Goal: Information Seeking & Learning: Learn about a topic

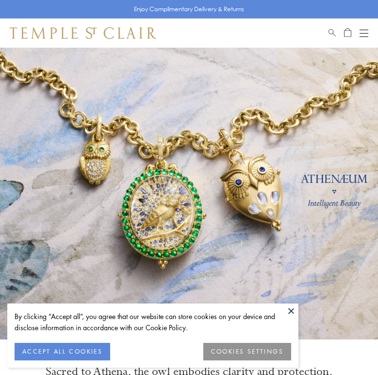
click at [89, 353] on button "ACCEPT ALL COOKIES" at bounding box center [63, 350] width 96 height 17
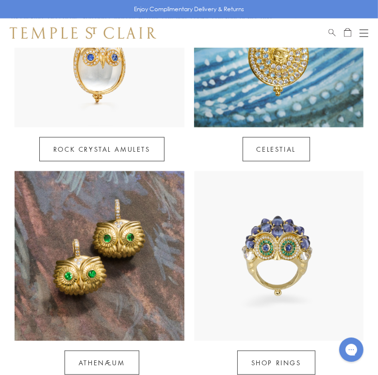
scroll to position [541, 0]
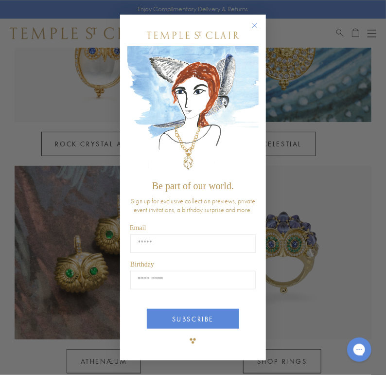
click at [258, 25] on circle "Close dialog" at bounding box center [255, 25] width 12 height 12
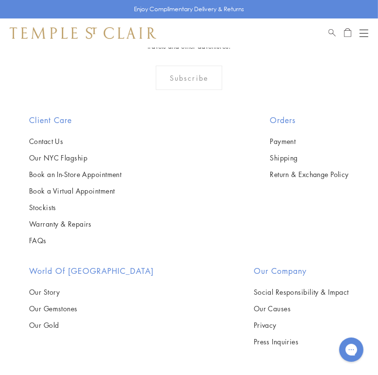
scroll to position [2002, 0]
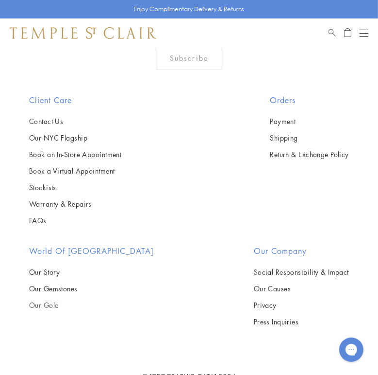
click at [61, 305] on link "Our Gold" at bounding box center [91, 304] width 125 height 11
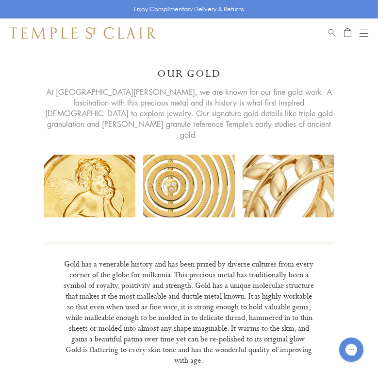
click at [377, 34] on div "Shop Shop Categories Amulets Pendants & Charms Lockets Chains & Leather Cords E…" at bounding box center [189, 32] width 378 height 29
click at [364, 33] on div "Open navigation" at bounding box center [364, 33] width 9 height 0
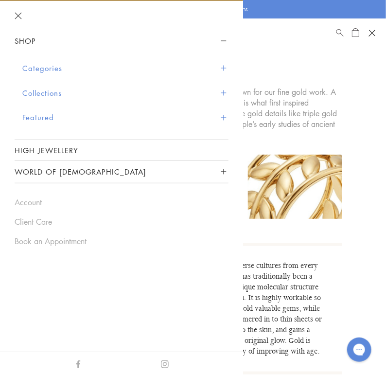
click at [67, 97] on button "Collections" at bounding box center [125, 93] width 206 height 25
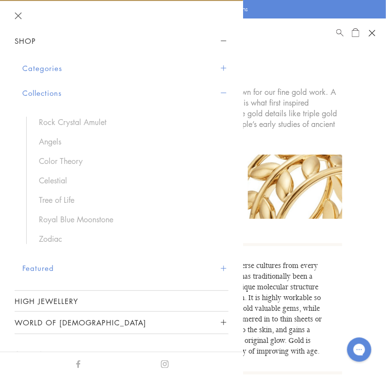
click at [99, 127] on link "Rock Crystal Amulet" at bounding box center [129, 122] width 180 height 11
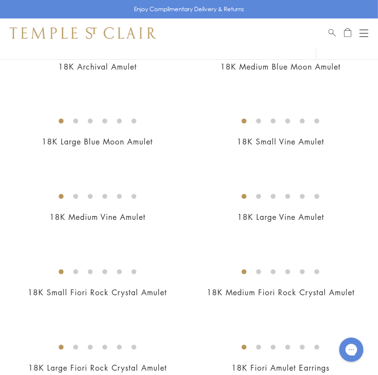
scroll to position [136, 0]
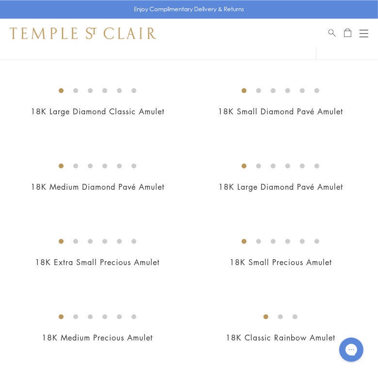
click at [0, 0] on img at bounding box center [0, 0] width 0 height 0
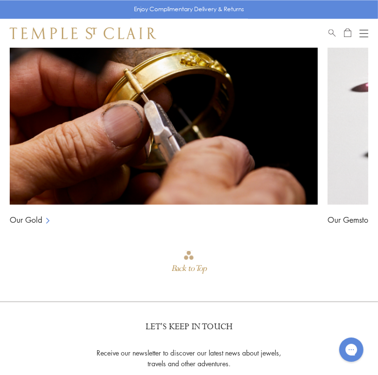
scroll to position [0, 275]
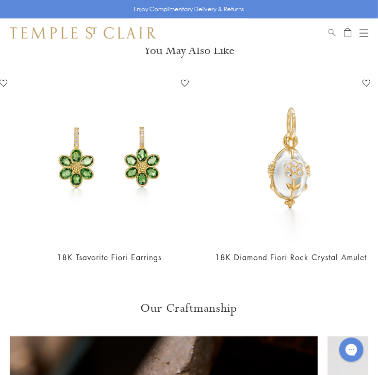
scroll to position [0, 439]
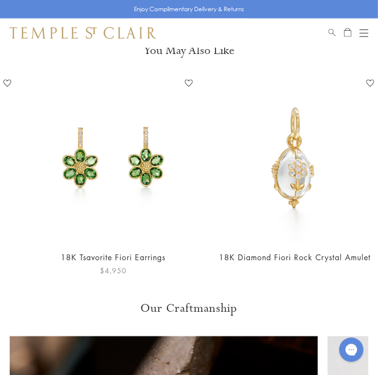
click at [151, 253] on link "18K Tsavorite Fiori Earrings" at bounding box center [113, 257] width 105 height 11
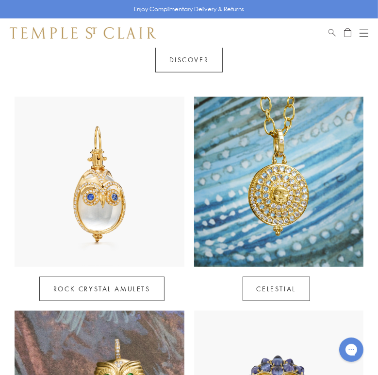
scroll to position [335, 0]
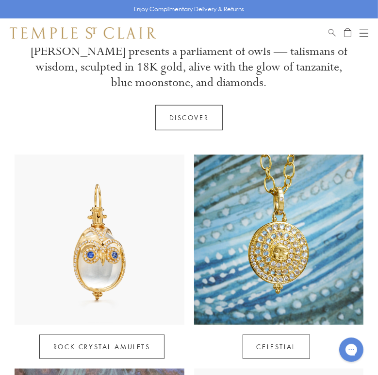
click at [189, 120] on link "Discover" at bounding box center [189, 117] width 68 height 25
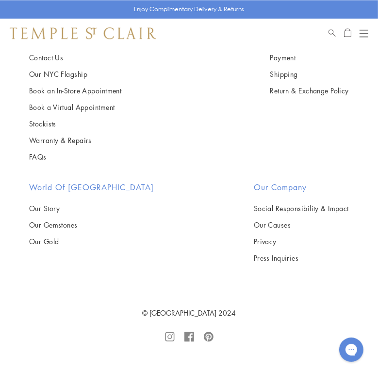
scroll to position [2034, 0]
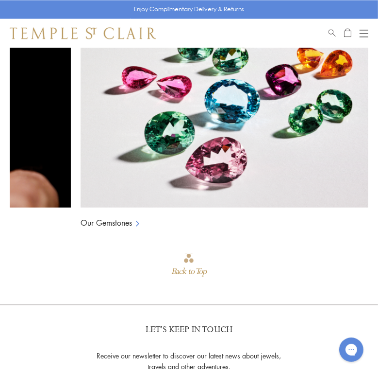
scroll to position [1059, 0]
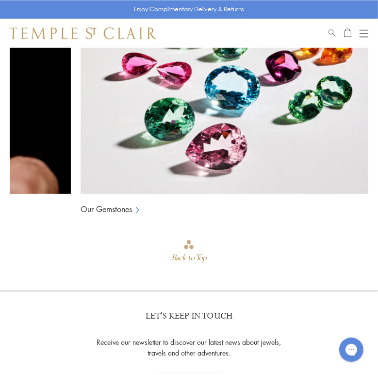
click at [367, 30] on div "Open navigation" at bounding box center [364, 30] width 9 height 0
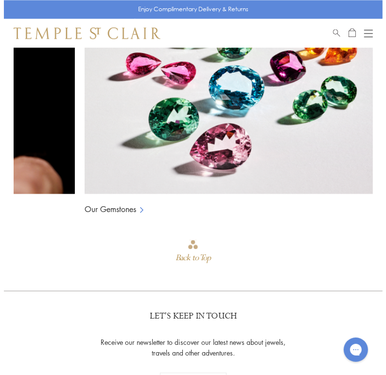
scroll to position [1070, 0]
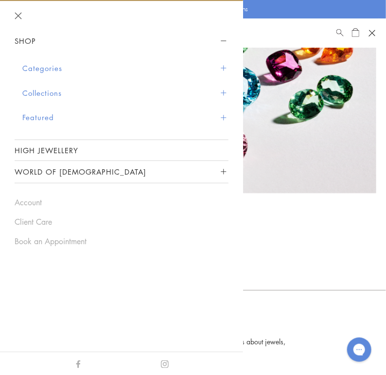
click at [58, 69] on button "Categories" at bounding box center [125, 68] width 206 height 25
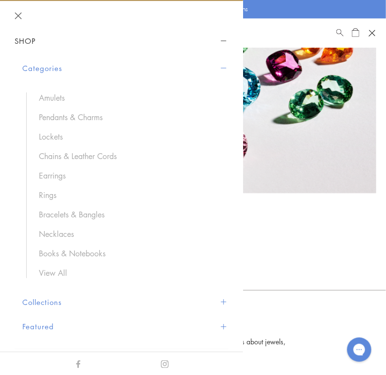
click at [65, 275] on link "View All" at bounding box center [129, 272] width 180 height 11
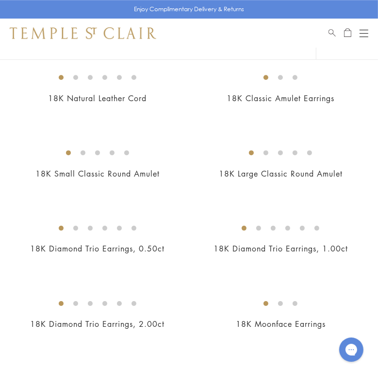
scroll to position [1485, 0]
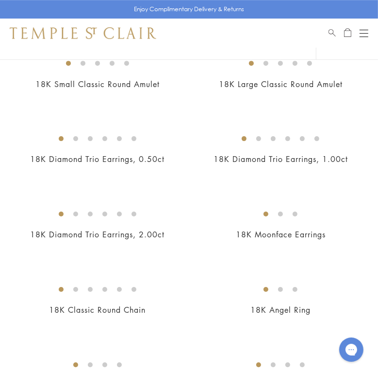
click at [0, 0] on img at bounding box center [0, 0] width 0 height 0
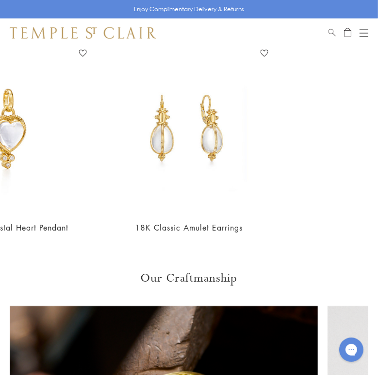
scroll to position [752, 0]
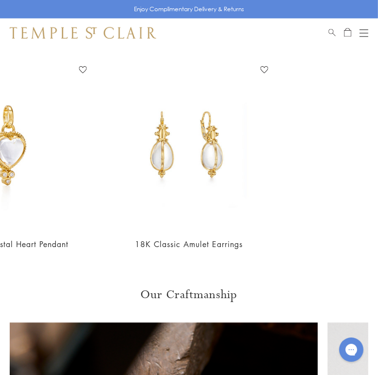
click at [367, 33] on div "Open navigation" at bounding box center [364, 33] width 9 height 0
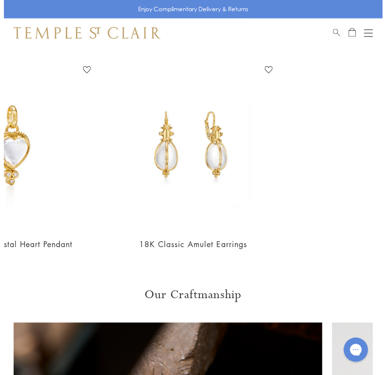
scroll to position [760, 0]
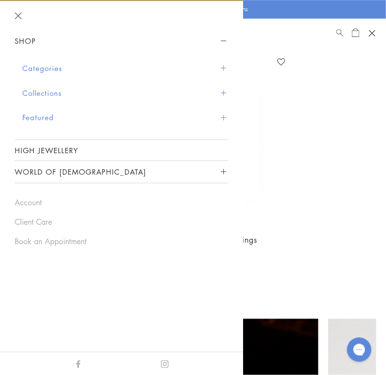
click at [50, 99] on button "Collections" at bounding box center [125, 93] width 206 height 25
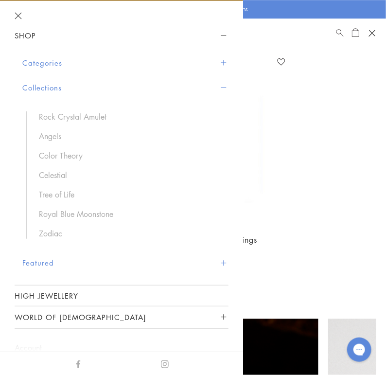
scroll to position [0, 0]
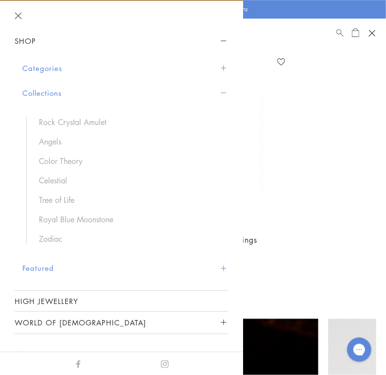
click at [59, 145] on link "Angels" at bounding box center [129, 141] width 180 height 11
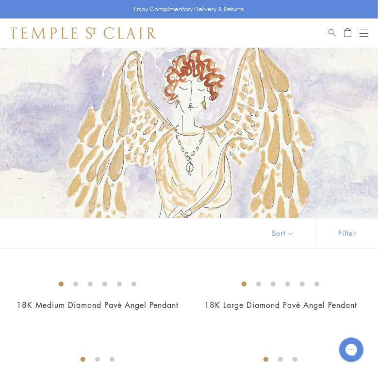
click at [364, 36] on div "Open navigation" at bounding box center [364, 36] width 9 height 0
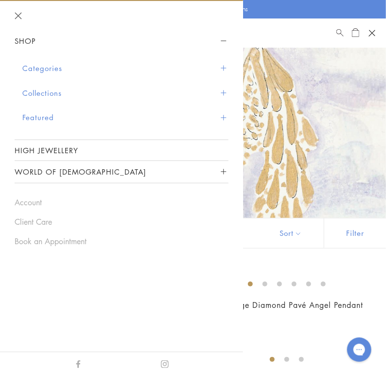
click at [56, 93] on button "Collections" at bounding box center [125, 93] width 206 height 25
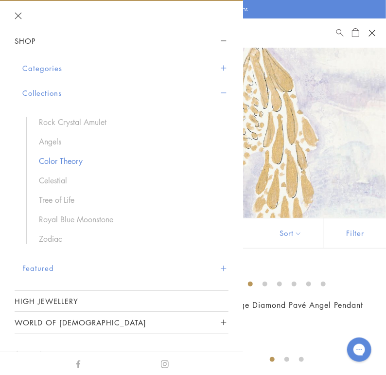
click at [74, 162] on link "Color Theory" at bounding box center [129, 160] width 180 height 11
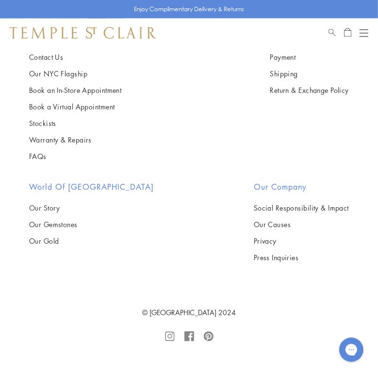
scroll to position [1267, 0]
click at [0, 0] on img at bounding box center [0, 0] width 0 height 0
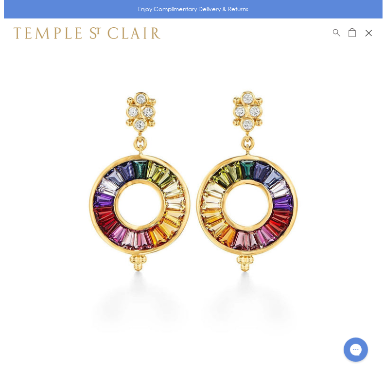
scroll to position [49, 0]
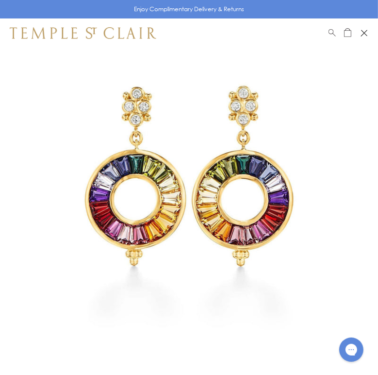
click at [363, 31] on div "Open navigation" at bounding box center [362, 31] width 3 height 3
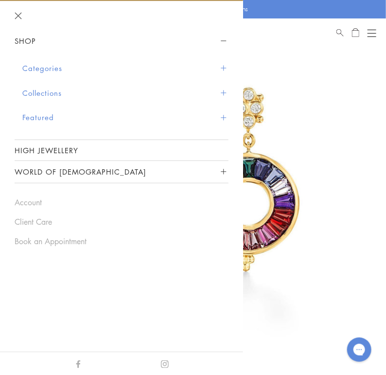
click at [374, 27] on button "Open navigation" at bounding box center [371, 33] width 9 height 12
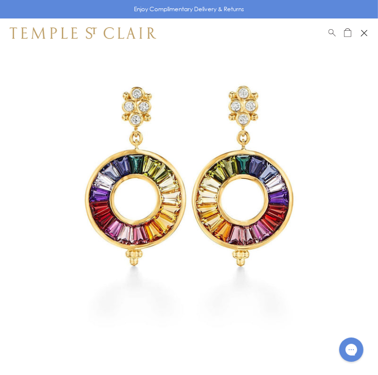
click at [366, 34] on div "Open navigation" at bounding box center [365, 34] width 3 height 3
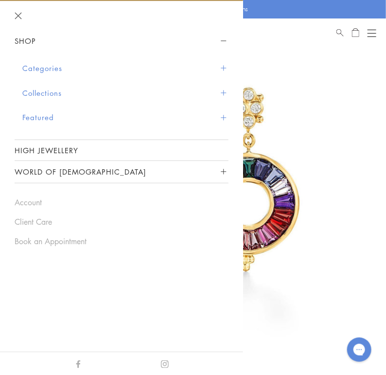
click at [54, 95] on button "Collections" at bounding box center [125, 93] width 206 height 25
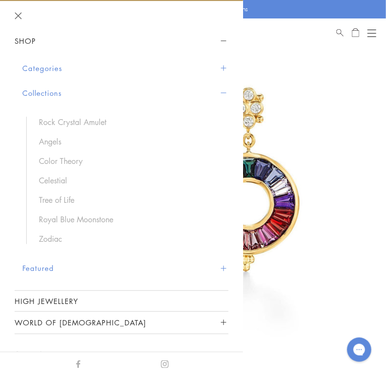
click at [57, 67] on button "Categories" at bounding box center [125, 68] width 206 height 25
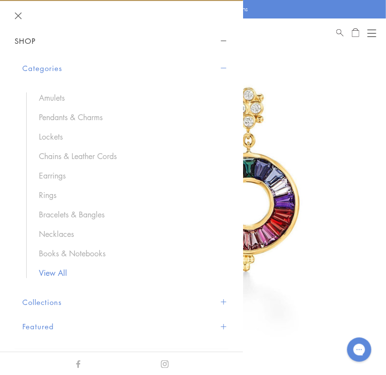
click at [64, 274] on link "View All" at bounding box center [129, 272] width 180 height 11
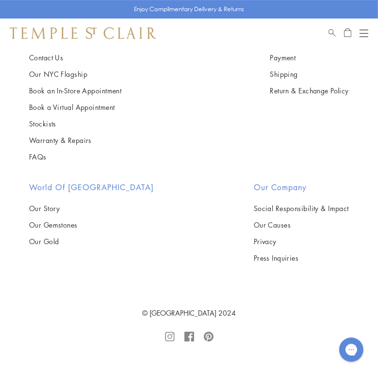
scroll to position [5318, 0]
click at [0, 0] on img at bounding box center [0, 0] width 0 height 0
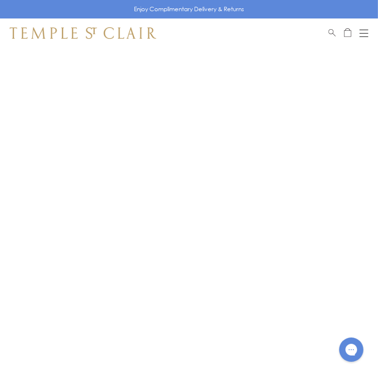
scroll to position [48, 0]
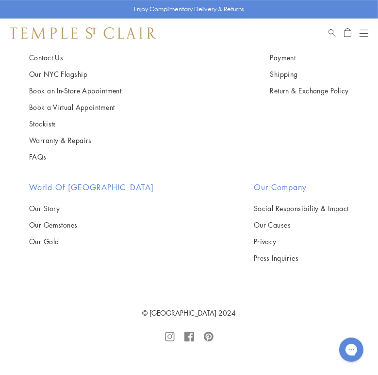
scroll to position [7704, 0]
click at [0, 0] on img at bounding box center [0, 0] width 0 height 0
